Goal: Information Seeking & Learning: Learn about a topic

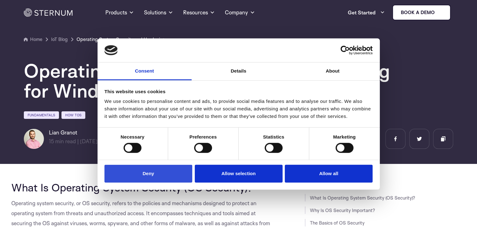
click at [155, 173] on button "Deny" at bounding box center [148, 174] width 88 height 18
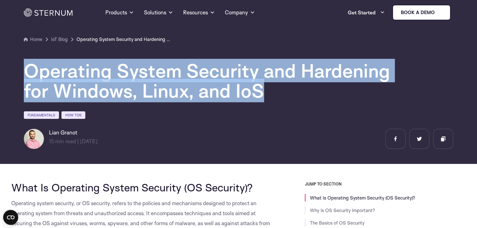
drag, startPoint x: 29, startPoint y: 69, endPoint x: 265, endPoint y: 89, distance: 236.0
click at [265, 89] on h1 "Operating System Security and Hardening for Windows, Linux, and IoS" at bounding box center [212, 81] width 376 height 40
copy h1 "Operating System Security and Hardening for Windows, Linux, and IoS"
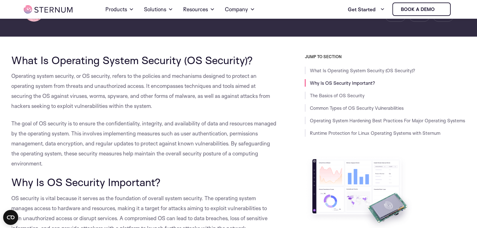
scroll to position [121, 0]
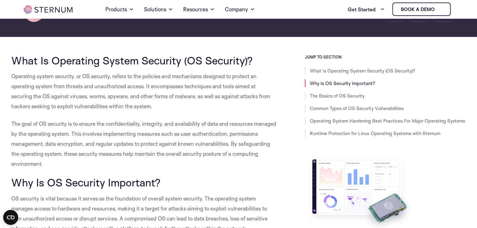
drag, startPoint x: 14, startPoint y: 58, endPoint x: 271, endPoint y: 176, distance: 282.4
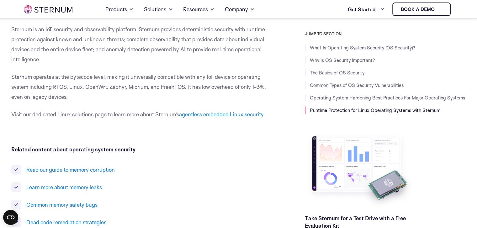
scroll to position [5789, 0]
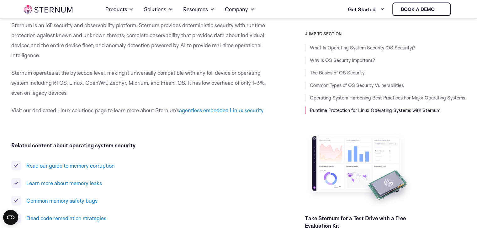
click at [68, 92] on span "Sternum operates at the bytecode level, making it universally compatible with a…" at bounding box center [138, 83] width 254 height 27
copy div "Lore Ip Dolorsita Consec Adipisci (EL Seddoeiu)? Temporinc utlabo etdolore, ma …"
click at [203, 148] on p "Related content about operating system security" at bounding box center [143, 146] width 265 height 10
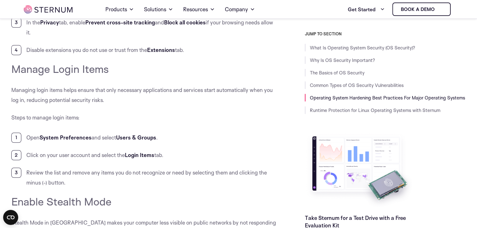
scroll to position [5445, 0]
